Goal: Task Accomplishment & Management: Use online tool/utility

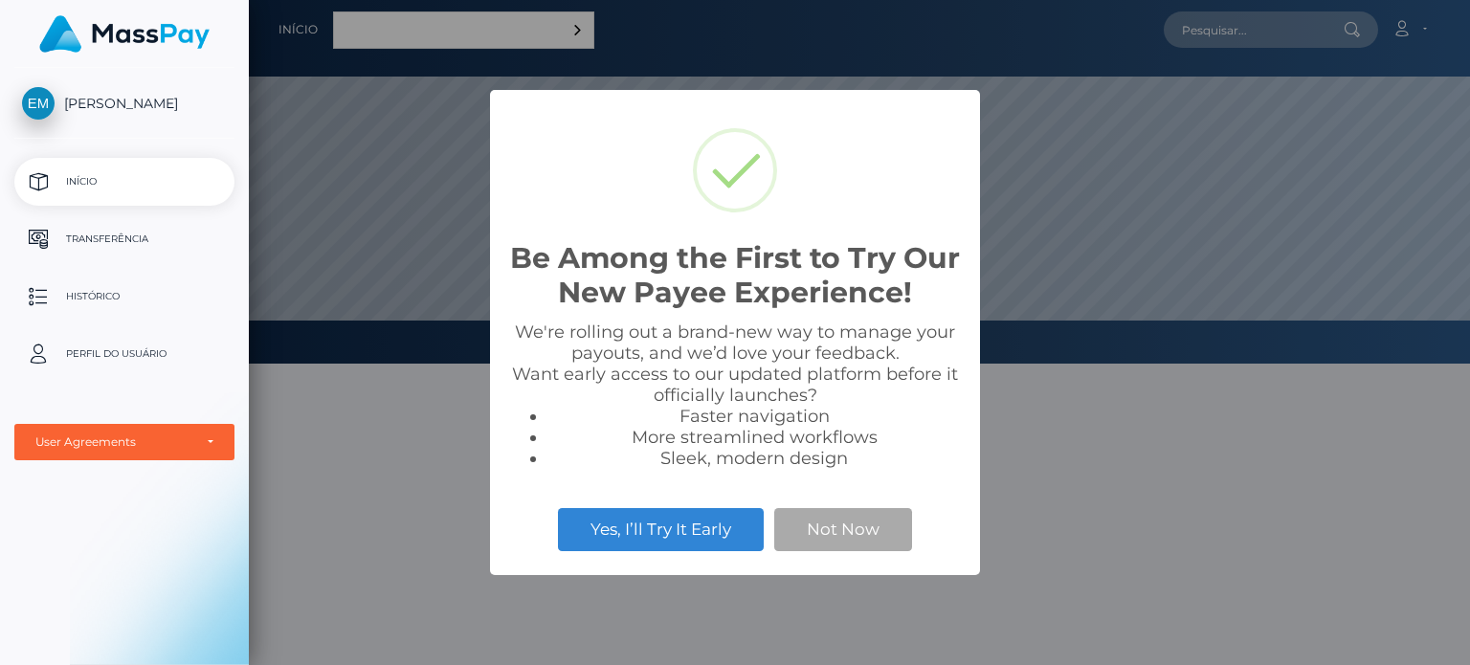
scroll to position [364, 1221]
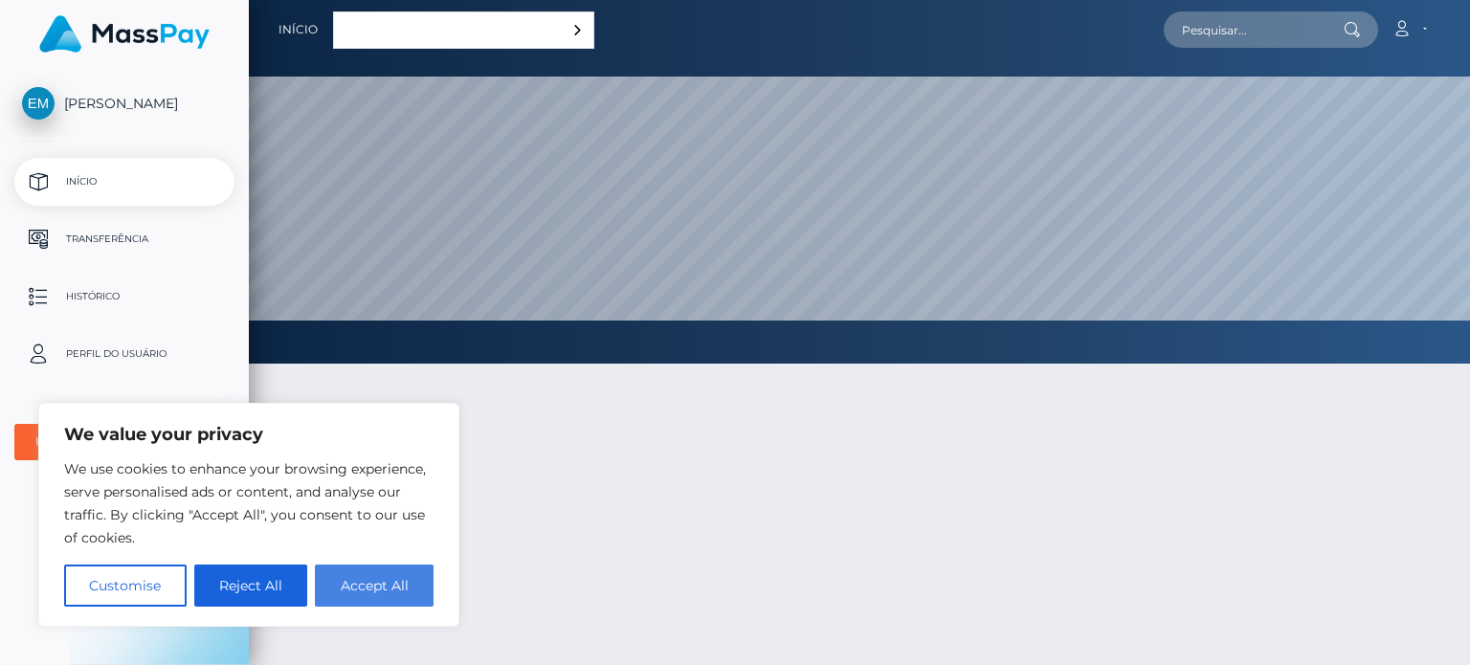
click at [388, 573] on button "Accept All" at bounding box center [374, 586] width 119 height 42
checkbox input "true"
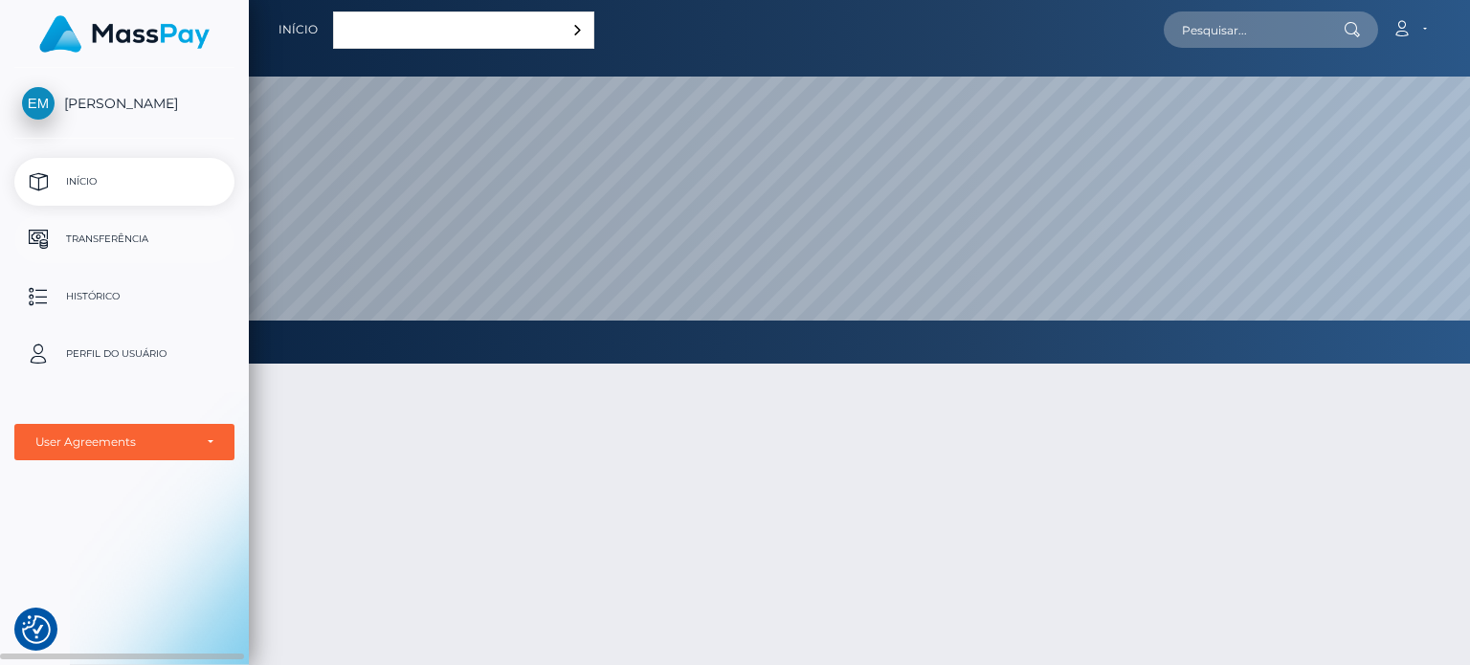
click at [171, 227] on p "Transferência" at bounding box center [124, 239] width 205 height 29
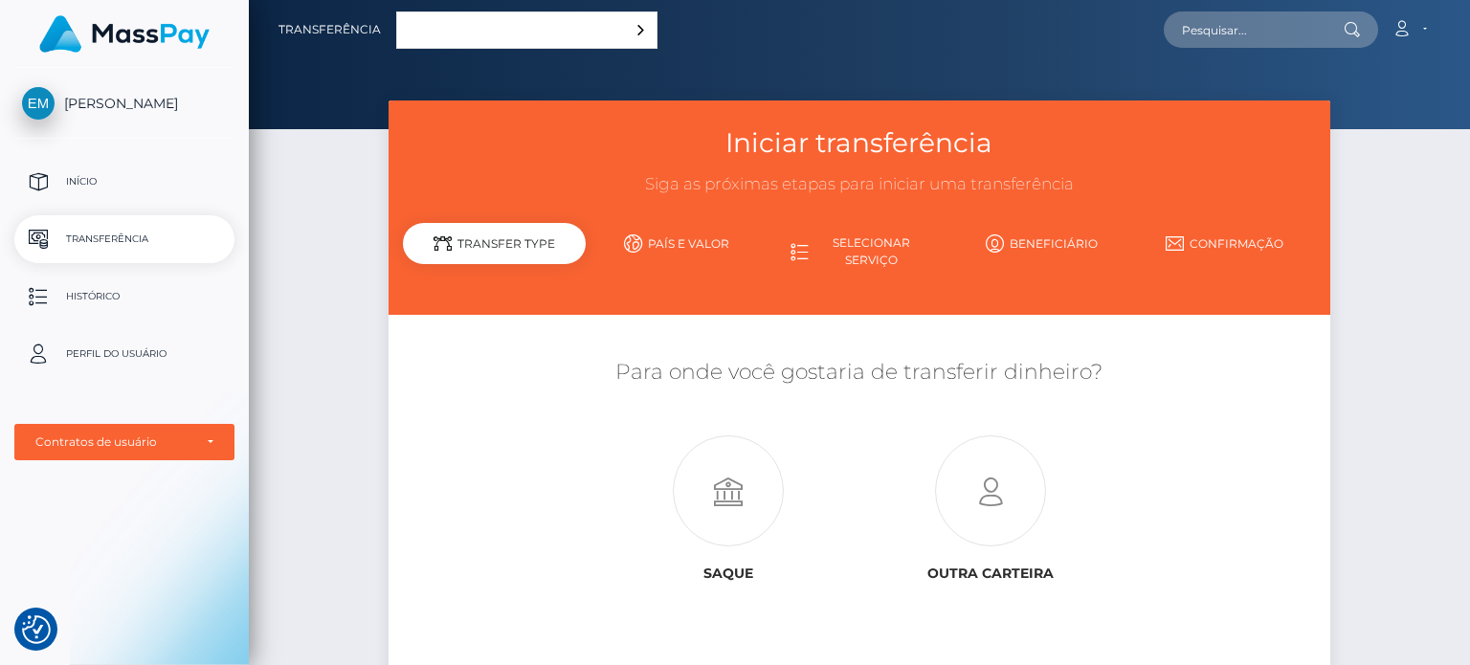
click at [444, 37] on link "Português ([GEOGRAPHIC_DATA])" at bounding box center [526, 29] width 259 height 35
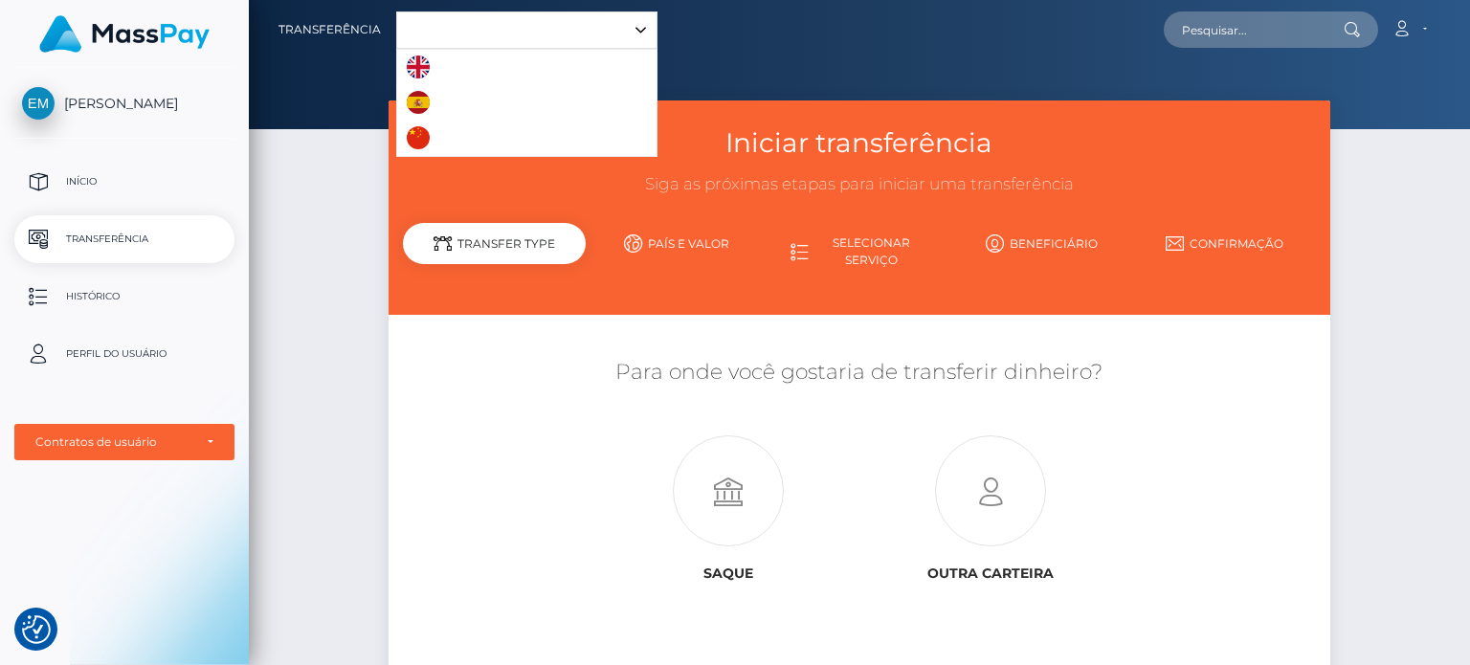
click at [276, 189] on div "Iniciar transferência Siga as próximas etapas para iniciar uma transferência Ti…" at bounding box center [859, 413] width 1221 height 626
click at [107, 190] on p "Início" at bounding box center [124, 181] width 205 height 29
